Goal: Information Seeking & Learning: Find specific fact

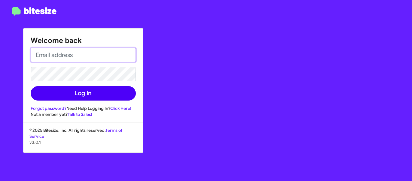
type input "[PERSON_NAME][EMAIL_ADDRESS][DOMAIN_NAME]"
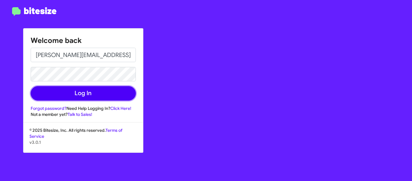
click at [84, 89] on button "Log In" at bounding box center [83, 93] width 105 height 14
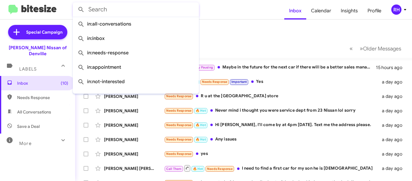
click at [194, 7] on input "text" at bounding box center [136, 9] width 126 height 14
paste input "[PHONE_NUMBER]"
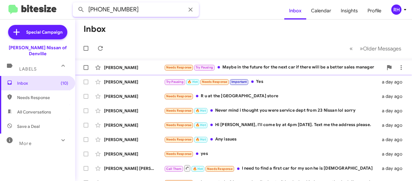
type input "[PHONE_NUMBER]"
click at [75, 4] on button at bounding box center [81, 10] width 12 height 12
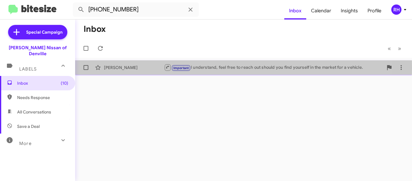
click at [135, 68] on div "[PERSON_NAME]" at bounding box center [134, 68] width 60 height 6
click at [272, 70] on div "Important I understand, feel free to reach out should you find yourself in the …" at bounding box center [273, 68] width 219 height 8
click at [112, 70] on div "[PERSON_NAME]" at bounding box center [134, 68] width 60 height 6
click at [165, 69] on small at bounding box center [168, 67] width 6 height 6
click at [206, 63] on div "[PERSON_NAME] Important I understand, feel free to reach out should you find yo…" at bounding box center [244, 68] width 328 height 12
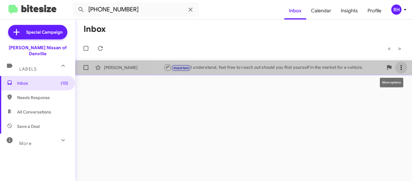
click at [399, 70] on icon at bounding box center [401, 67] width 7 height 7
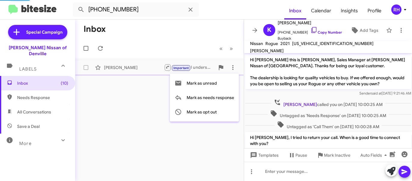
scroll to position [149, 0]
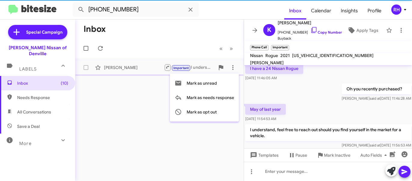
click at [142, 39] on div at bounding box center [206, 90] width 412 height 181
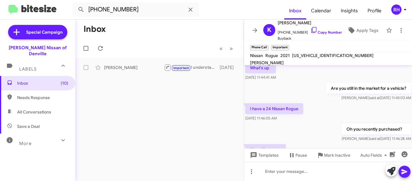
scroll to position [95, 0]
